Goal: Task Accomplishment & Management: Complete application form

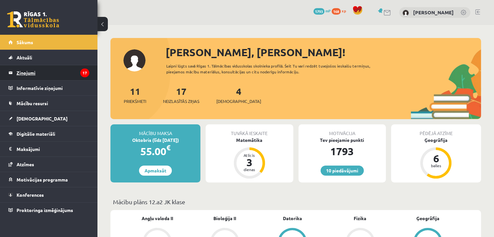
click at [77, 73] on legend "Ziņojumi 17" at bounding box center [53, 72] width 73 height 15
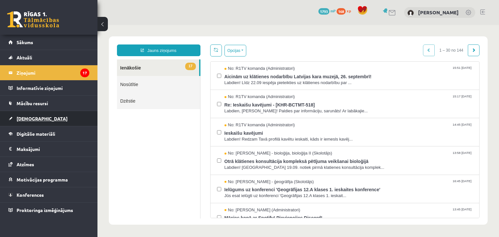
click at [58, 118] on link "[DEMOGRAPHIC_DATA]" at bounding box center [48, 118] width 81 height 15
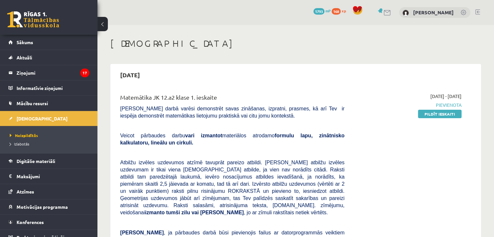
scroll to position [7, 0]
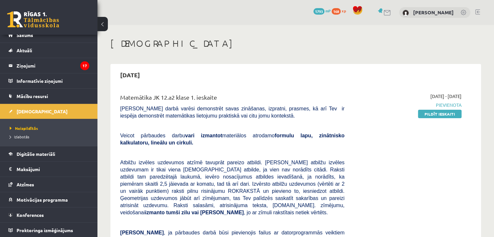
drag, startPoint x: 369, startPoint y: 158, endPoint x: 298, endPoint y: 167, distance: 72.1
click at [298, 167] on span "Atbilžu izvēles uzdevumos atzīmē tavuprāt pareizo atbildi. [PERSON_NAME] atbilž…" at bounding box center [232, 188] width 224 height 56
drag, startPoint x: 298, startPoint y: 167, endPoint x: 314, endPoint y: 167, distance: 15.9
click at [314, 167] on span "Atbilžu izvēles uzdevumos atzīmē tavuprāt pareizo atbildi. Katram atbilžu izvēl…" at bounding box center [232, 188] width 224 height 56
click at [338, 147] on div "Matemātika JK 12.a2 klase 1. ieskaite Pārbaudes darbā varēsi demonstrēt savas z…" at bounding box center [232, 213] width 234 height 241
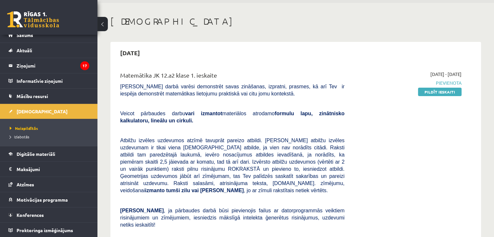
scroll to position [0, 0]
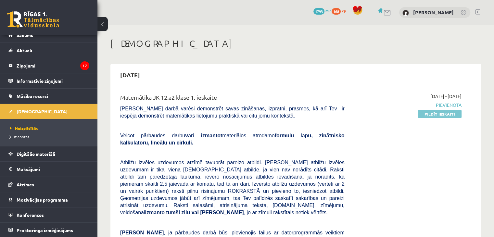
click at [434, 110] on link "Pildīt ieskaiti" at bounding box center [440, 114] width 44 height 8
drag, startPoint x: 434, startPoint y: 114, endPoint x: 270, endPoint y: 37, distance: 181.6
click at [434, 114] on link "Pildīt ieskaiti" at bounding box center [440, 114] width 44 height 8
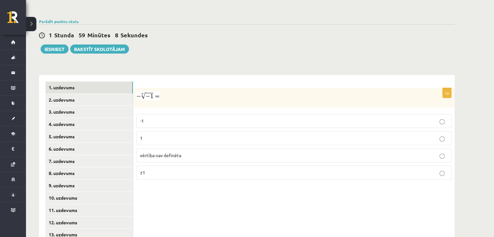
scroll to position [208, 0]
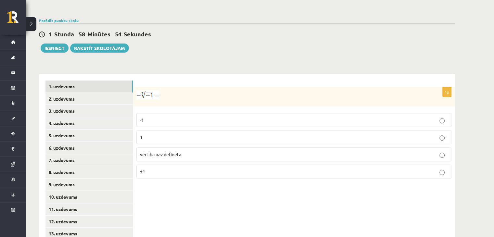
click at [151, 134] on p "1" at bounding box center [294, 137] width 308 height 7
click at [97, 93] on link "2. uzdevums" at bounding box center [88, 99] width 87 height 12
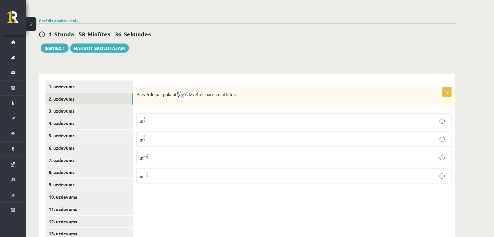
click at [158, 117] on p "x 3 8 x 3 8" at bounding box center [294, 121] width 308 height 8
click at [94, 105] on link "3. uzdevums" at bounding box center [88, 111] width 87 height 12
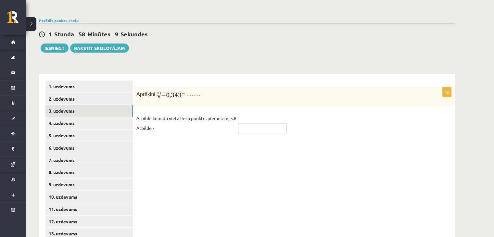
click at [278, 123] on input "text" at bounding box center [262, 128] width 49 height 11
type input "****"
click at [104, 117] on link "4. uzdevums" at bounding box center [88, 123] width 87 height 12
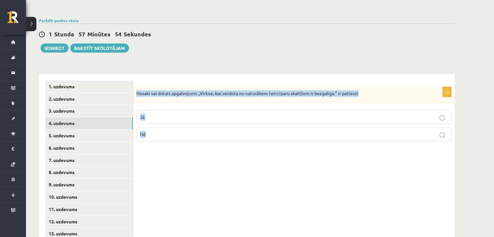
drag, startPoint x: 135, startPoint y: 78, endPoint x: 240, endPoint y: 126, distance: 115.3
click at [240, 126] on div "1p Nosaki vai dotais apgalvojums „Virkne, kas veidota no naturāliem četrciparu …" at bounding box center [294, 117] width 322 height 60
copy div "Nosaki vai dotais apgalvojums „Virkne, kas veidota no naturāliem četrciparu ska…"
click at [157, 131] on p "Nē" at bounding box center [294, 134] width 308 height 7
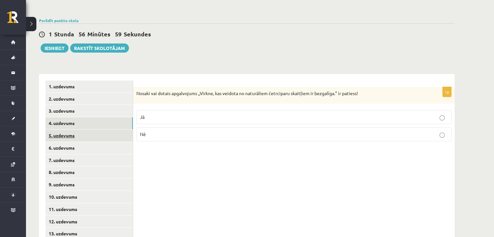
click at [88, 130] on link "5. uzdevums" at bounding box center [88, 136] width 87 height 12
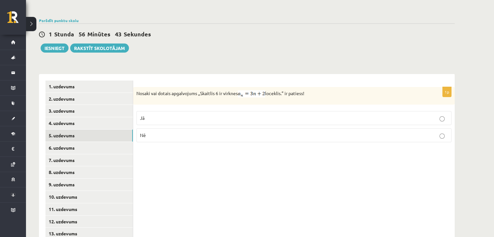
click at [155, 132] on p "Nē" at bounding box center [294, 135] width 308 height 7
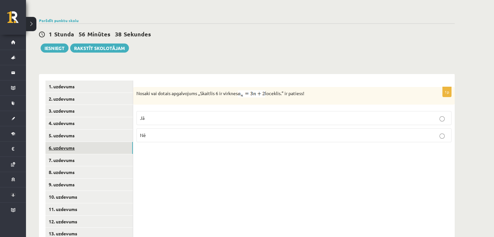
click at [85, 142] on link "6. uzdevums" at bounding box center [88, 148] width 87 height 12
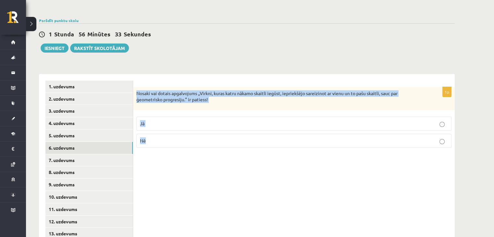
drag, startPoint x: 137, startPoint y: 74, endPoint x: 199, endPoint y: 137, distance: 87.7
click at [199, 137] on div "1p Nosaki vai dotais apgalvojums „Virkni, kuras katru nākamo skaitli iegūst, ie…" at bounding box center [294, 120] width 322 height 66
copy div "Nosaki vai dotais apgalvojums „Virkni, kuras katru nākamo skaitli iegūst, iepri…"
click at [158, 120] on p "Jā" at bounding box center [294, 123] width 308 height 7
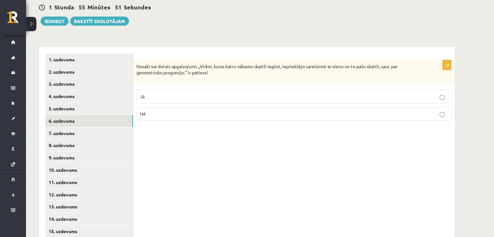
scroll to position [240, 0]
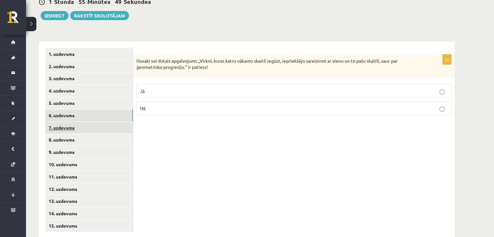
click at [78, 122] on link "7. uzdevums" at bounding box center [88, 128] width 87 height 12
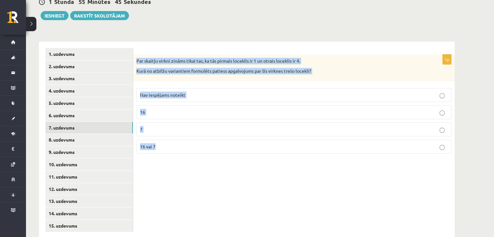
drag, startPoint x: 136, startPoint y: 43, endPoint x: 206, endPoint y: 142, distance: 120.8
click at [206, 142] on div "1p Par skaitļu virkni zināms tikai tas, ka tās pirmais loceklis ir 1 un otrais …" at bounding box center [294, 107] width 322 height 104
copy div "Par skaitļu virkni zināms tikai tas, ka tās pirmais loceklis ir 1 un otrais loc…"
click at [177, 92] on span "Nav iespējams noteikt" at bounding box center [162, 95] width 45 height 6
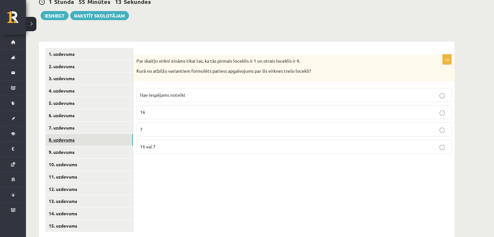
click at [66, 134] on link "8. uzdevums" at bounding box center [88, 140] width 87 height 12
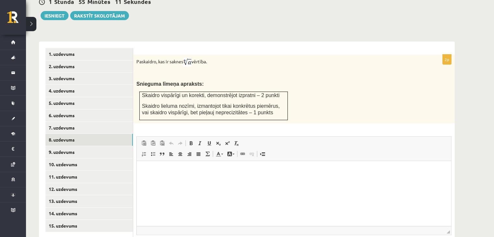
scroll to position [0, 0]
click at [84, 146] on link "9. uzdevums" at bounding box center [88, 152] width 87 height 12
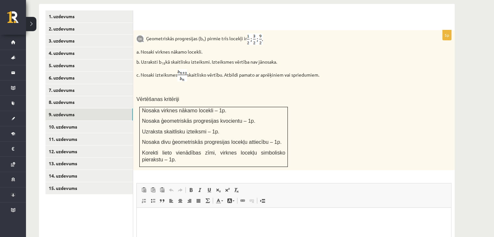
scroll to position [287, 0]
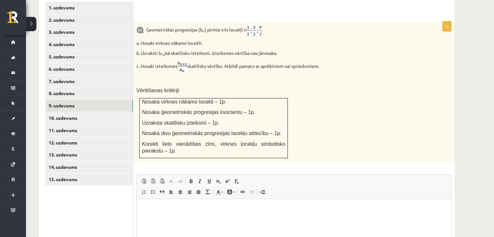
click at [320, 87] on p "Vērtēšanas kritēriji" at bounding box center [277, 90] width 283 height 7
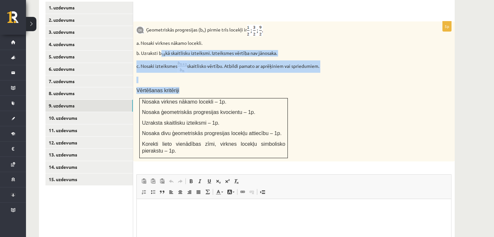
drag, startPoint x: 134, startPoint y: 22, endPoint x: 162, endPoint y: 32, distance: 30.3
click at [162, 32] on div "Ģeometriskās progresijas (b n ) pirmie trīs locekļi ir a. Nosaki virknes nākamo…" at bounding box center [294, 91] width 322 height 140
drag, startPoint x: 160, startPoint y: 32, endPoint x: 144, endPoint y: 23, distance: 18.0
click at [144, 23] on div "Ģeometriskās progresijas (b n ) pirmie trīs locekļi ir a. Nosaki virknes nākamo…" at bounding box center [294, 91] width 322 height 140
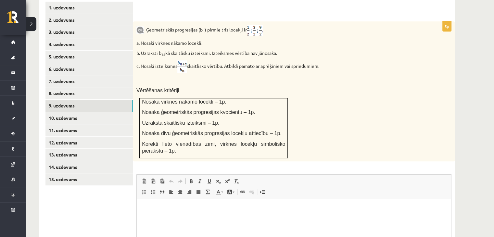
click at [136, 23] on div "Ģeometriskās progresijas (b n ) pirmie trīs locekļi ir a. Nosaki virknes nākamo…" at bounding box center [294, 91] width 322 height 140
drag, startPoint x: 324, startPoint y: 55, endPoint x: 317, endPoint y: 50, distance: 8.5
click at [317, 60] on p "c. Nosaki izteiksmes skaitlisko vērtību. Atbildi pamato ar aprēķiniem vai sprie…" at bounding box center [277, 66] width 283 height 12
click at [298, 50] on p "b. Uzraksti b 18 kā skaitlisku izteiksmi. Izteiksmes vērtība nav jānosaka." at bounding box center [277, 53] width 283 height 6
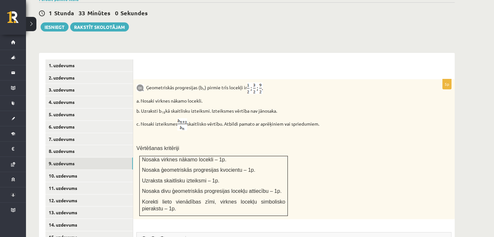
scroll to position [300, 0]
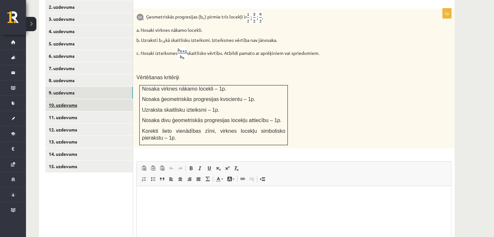
click at [63, 99] on link "10. uzdevums" at bounding box center [88, 105] width 87 height 12
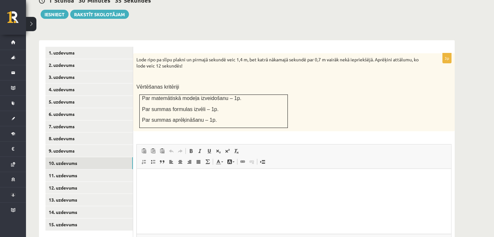
scroll to position [243, 0]
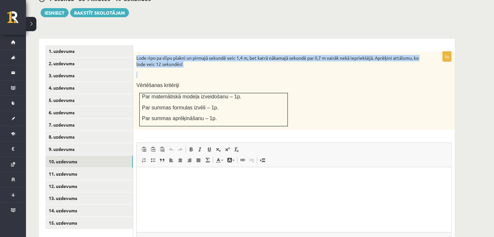
drag, startPoint x: 135, startPoint y: 40, endPoint x: 191, endPoint y: 58, distance: 59.3
click at [191, 58] on div "Lode ripo pa slīpu plakni un pirmajā sekundē veic 1,4 m, bet katrā nākamajā sek…" at bounding box center [294, 91] width 322 height 78
copy div "Lode ripo pa slīpu plakni un pirmajā sekundē veic 1,4 m, bet katrā nākamajā sek…"
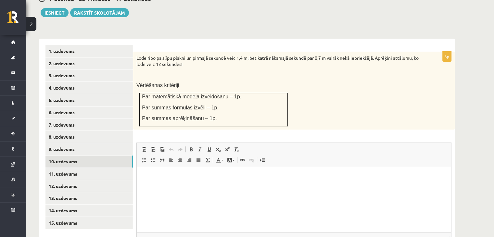
click at [192, 82] on p "Vērtēšanas kritēriji" at bounding box center [277, 85] width 283 height 7
click at [167, 182] on html at bounding box center [294, 177] width 314 height 20
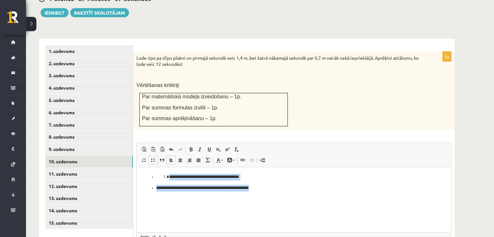
drag, startPoint x: 150, startPoint y: 177, endPoint x: 360, endPoint y: 197, distance: 210.8
click at [360, 197] on html "**********" at bounding box center [294, 182] width 314 height 31
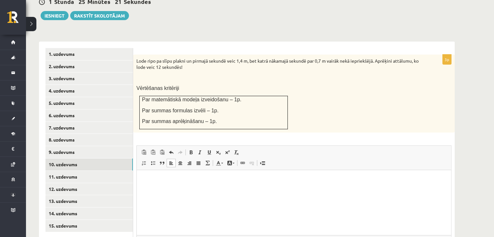
scroll to position [238, 0]
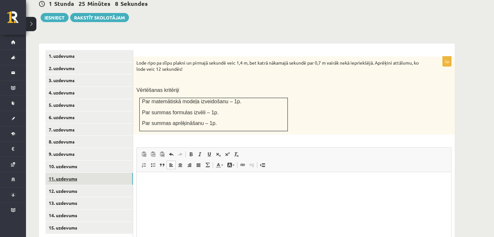
click at [105, 173] on link "11. uzdevums" at bounding box center [88, 179] width 87 height 12
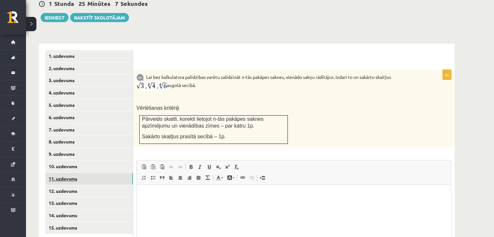
scroll to position [0, 0]
click at [92, 185] on link "12. uzdevums" at bounding box center [88, 191] width 87 height 12
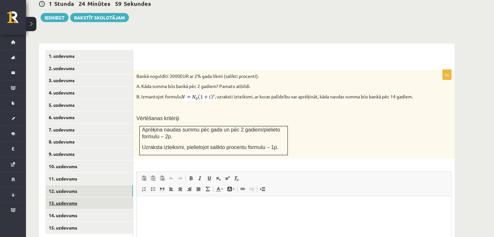
click at [89, 197] on link "13. uzdevums" at bounding box center [88, 203] width 87 height 12
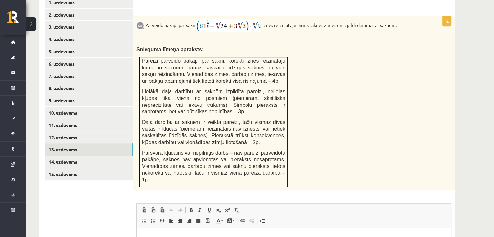
scroll to position [302, 0]
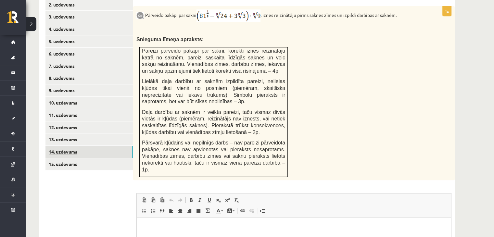
click at [58, 146] on link "14. uzdevums" at bounding box center [88, 152] width 87 height 12
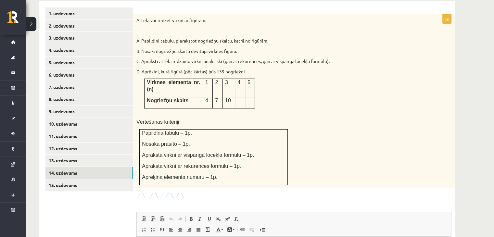
scroll to position [268, 0]
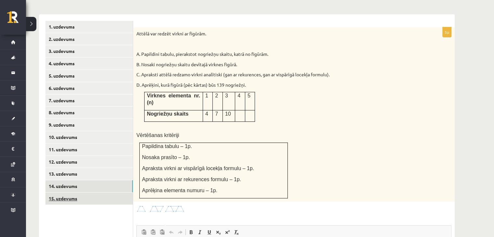
click at [89, 193] on link "15. uzdevums" at bounding box center [88, 199] width 87 height 12
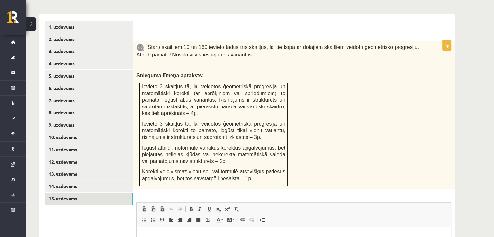
scroll to position [0, 0]
click at [72, 119] on link "9. uzdevums" at bounding box center [88, 125] width 87 height 12
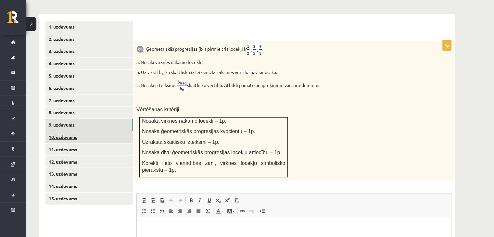
click at [70, 131] on link "10. uzdevums" at bounding box center [88, 137] width 87 height 12
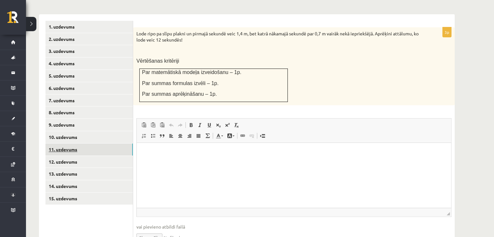
click at [82, 144] on link "11. uzdevums" at bounding box center [88, 150] width 87 height 12
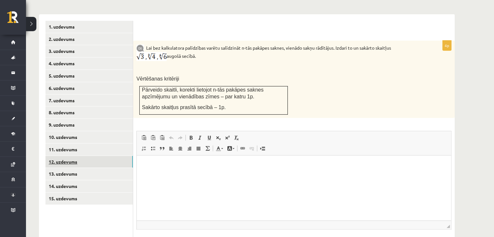
click at [83, 156] on link "12. uzdevums" at bounding box center [88, 162] width 87 height 12
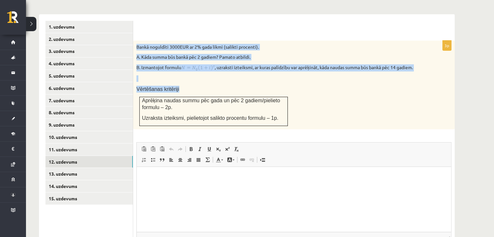
drag, startPoint x: 136, startPoint y: 29, endPoint x: 315, endPoint y: 85, distance: 187.1
click at [315, 85] on div "Bankā noguldīti 3000EUR ar 2% gada likmi (salikti procenti). A. Kāda summa būs …" at bounding box center [294, 85] width 322 height 89
click at [318, 86] on p "Vērtēšanas kritēriji" at bounding box center [277, 89] width 283 height 7
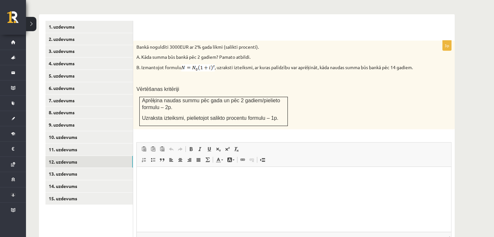
drag, startPoint x: 318, startPoint y: 75, endPoint x: 318, endPoint y: 71, distance: 3.9
click at [318, 86] on p "Vērtēšanas kritēriji" at bounding box center [277, 89] width 283 height 7
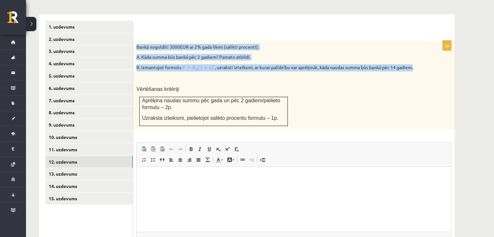
drag, startPoint x: 150, startPoint y: 32, endPoint x: 439, endPoint y: 55, distance: 289.7
click at [439, 55] on div "Bankā noguldīti 3000EUR ar 2% gada likmi (salikti procenti). A. Kāda summa būs …" at bounding box center [294, 85] width 322 height 89
copy div "Bankā noguldīti 3000EUR ar 2% gada likmi (salikti procenti). A. Kāda summa būs …"
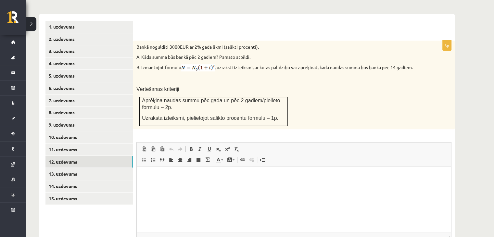
click at [191, 67] on div "Bankā noguldīti 3000EUR ar 2% gada likmi (salikti procenti). A. Kāda summa būs …" at bounding box center [294, 85] width 322 height 89
click at [109, 168] on link "13. uzdevums" at bounding box center [88, 174] width 87 height 12
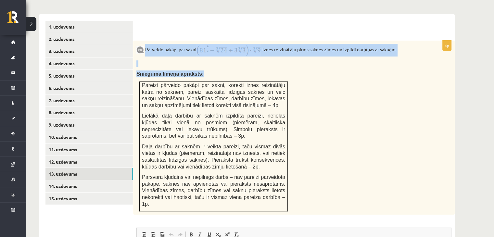
drag, startPoint x: 145, startPoint y: 37, endPoint x: 383, endPoint y: 52, distance: 238.3
click at [383, 52] on div "Pārveido pakāpi par sakni , iznes reizinātāju pirms saknes zīmes un izpildi dar…" at bounding box center [294, 128] width 322 height 174
drag, startPoint x: 146, startPoint y: 32, endPoint x: 402, endPoint y: 39, distance: 257.0
click at [402, 44] on p "Pārveido pakāpi par sakni , iznes reizinātāju pirms saknes zīmes un izpildi dar…" at bounding box center [277, 50] width 283 height 13
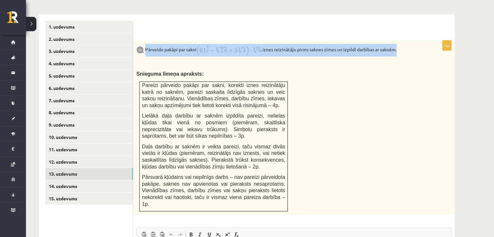
copy p "Pārveido pakāpi par sakni , iznes reizinātāju pirms saknes zīmes un izpildi dar…"
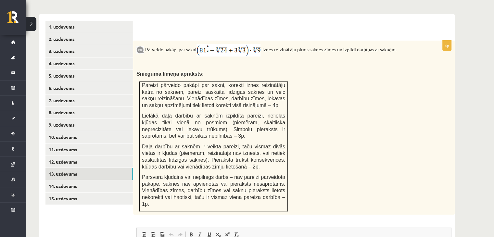
click at [311, 90] on div "Pārveido pakāpi par sakni , iznes reizinātāju pirms saknes zīmes un izpildi dar…" at bounding box center [294, 128] width 322 height 174
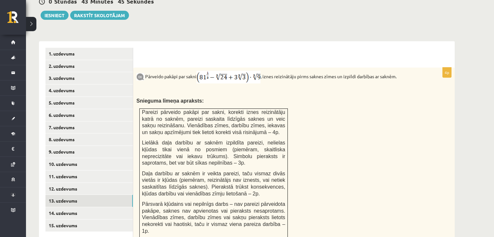
scroll to position [242, 0]
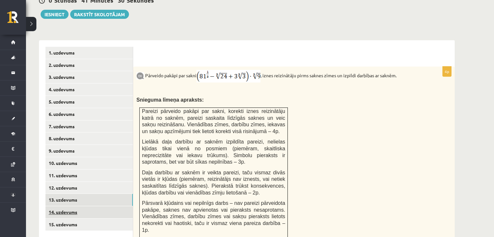
click at [72, 206] on link "14. uzdevums" at bounding box center [88, 212] width 87 height 12
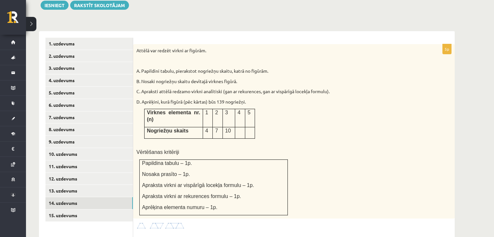
scroll to position [261, 0]
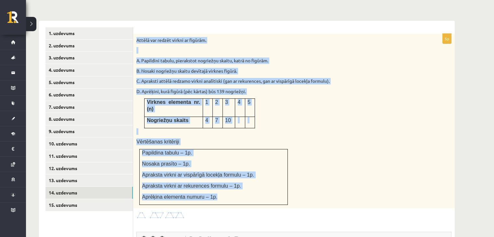
drag, startPoint x: 138, startPoint y: 25, endPoint x: 268, endPoint y: 171, distance: 195.8
click at [268, 171] on div "Attēlā var redzēt virkni ar figūrām. A. Papildini tabulu, pierakstot nogriežņu …" at bounding box center [294, 121] width 322 height 174
click at [268, 171] on td "Papildina tabulu – 1p. Nosaka prasīto – 1p. Apraksta virkni ar vispārīgā locekļ…" at bounding box center [214, 177] width 148 height 56
drag, startPoint x: 135, startPoint y: 23, endPoint x: 311, endPoint y: 207, distance: 254.8
click at [311, 207] on div "5p Attēlā var redzēt virkni ar figūrām. A. Papildini tabulu, pierakstot nogriež…" at bounding box center [294, 201] width 322 height 334
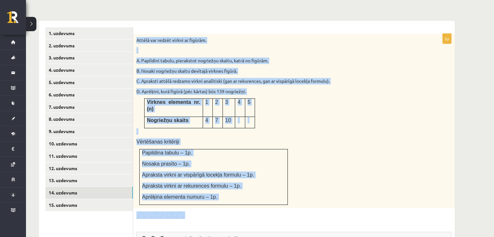
copy div "Loremi dol sitame consec ad elitsed. D. Eiusmodte incidi, utlaboreet doloremag …"
click at [275, 88] on div "Attēlā var redzēt virkni ar figūrām. A. Papildini tabulu, pierakstot nogriežņu …" at bounding box center [294, 121] width 322 height 174
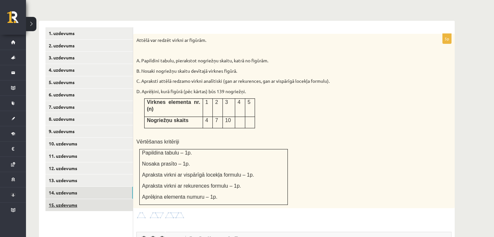
click at [103, 199] on link "15. uzdevums" at bounding box center [88, 205] width 87 height 12
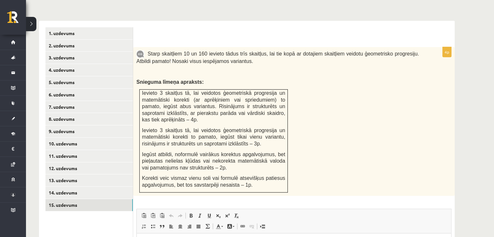
scroll to position [0, 0]
drag, startPoint x: 146, startPoint y: 36, endPoint x: 168, endPoint y: 42, distance: 22.7
click at [168, 51] on span "Starp skaitļiem 10 un 160 ievieto tādus trīs skaitļus, lai tie kopā ar dotajiem…" at bounding box center [277, 57] width 283 height 13
drag, startPoint x: 173, startPoint y: 42, endPoint x: 179, endPoint y: 42, distance: 6.5
click at [179, 51] on span "Starp skaitļiem 10 un 160 ievieto tādus trīs skaitļus, lai tie kopā ar dotajiem…" at bounding box center [277, 57] width 283 height 13
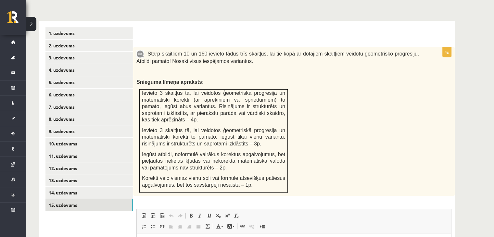
click at [153, 51] on span "Starp skaitļiem 10 un 160 ievieto tādus trīs skaitļus, lai tie kopā ar dotajiem…" at bounding box center [277, 57] width 283 height 13
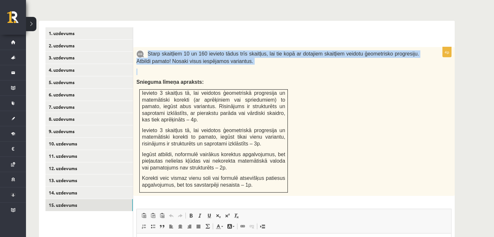
drag, startPoint x: 147, startPoint y: 37, endPoint x: 232, endPoint y: 57, distance: 87.3
click at [232, 57] on div "Starp skaitļiem 10 un 160 ievieto tādus trīs skaitļus, lai tie kopā ar dotajiem…" at bounding box center [294, 121] width 322 height 149
click at [105, 138] on link "10. uzdevums" at bounding box center [88, 144] width 87 height 12
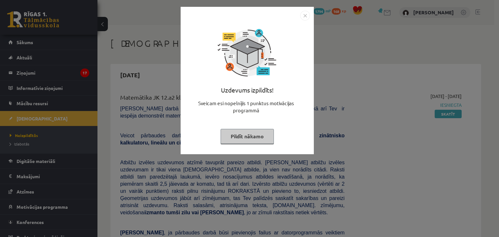
click at [242, 137] on button "Pildīt nākamo" at bounding box center [247, 136] width 53 height 15
